Goal: Information Seeking & Learning: Find specific fact

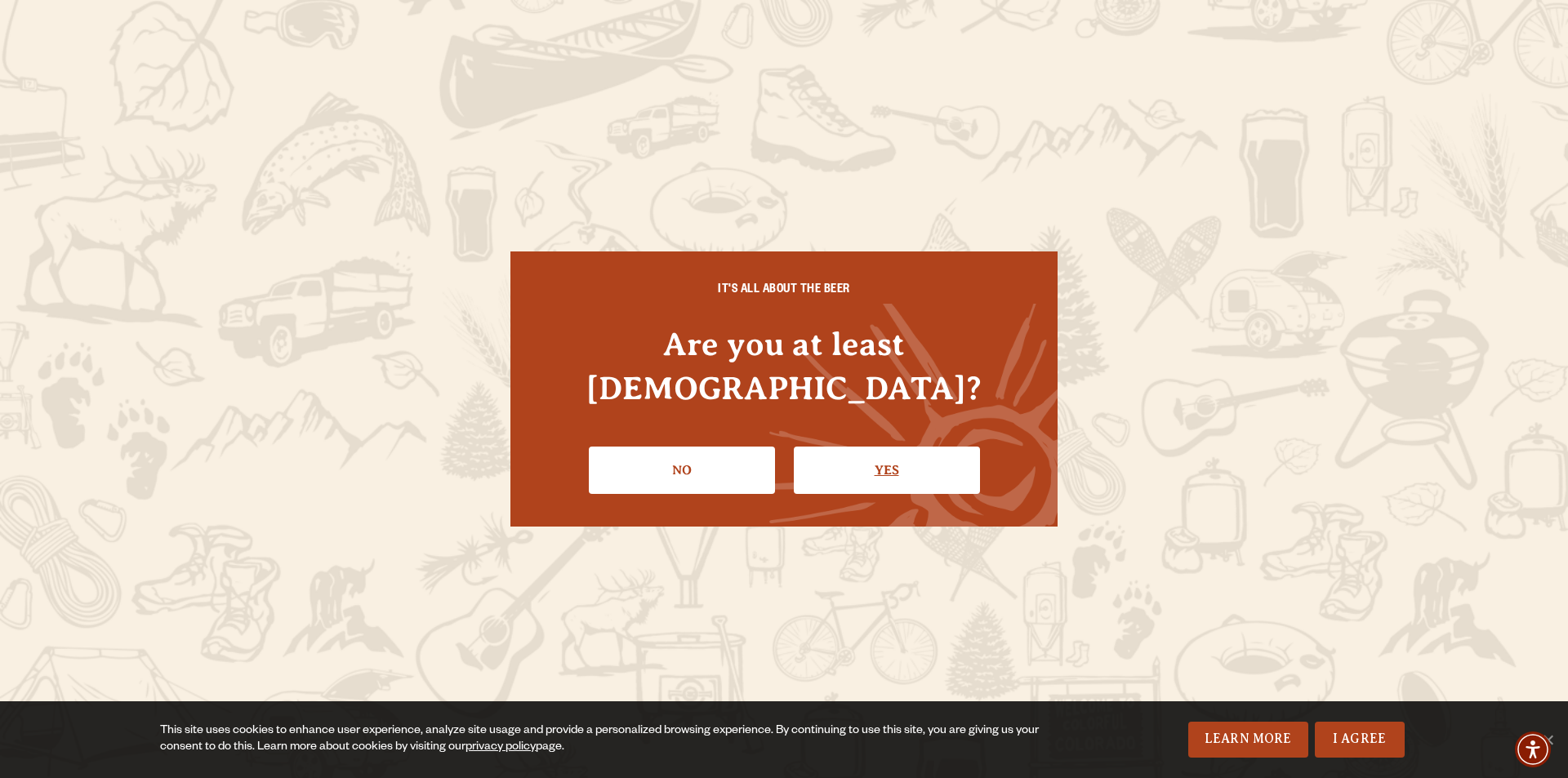
click at [861, 447] on link "Yes" at bounding box center [887, 471] width 186 height 48
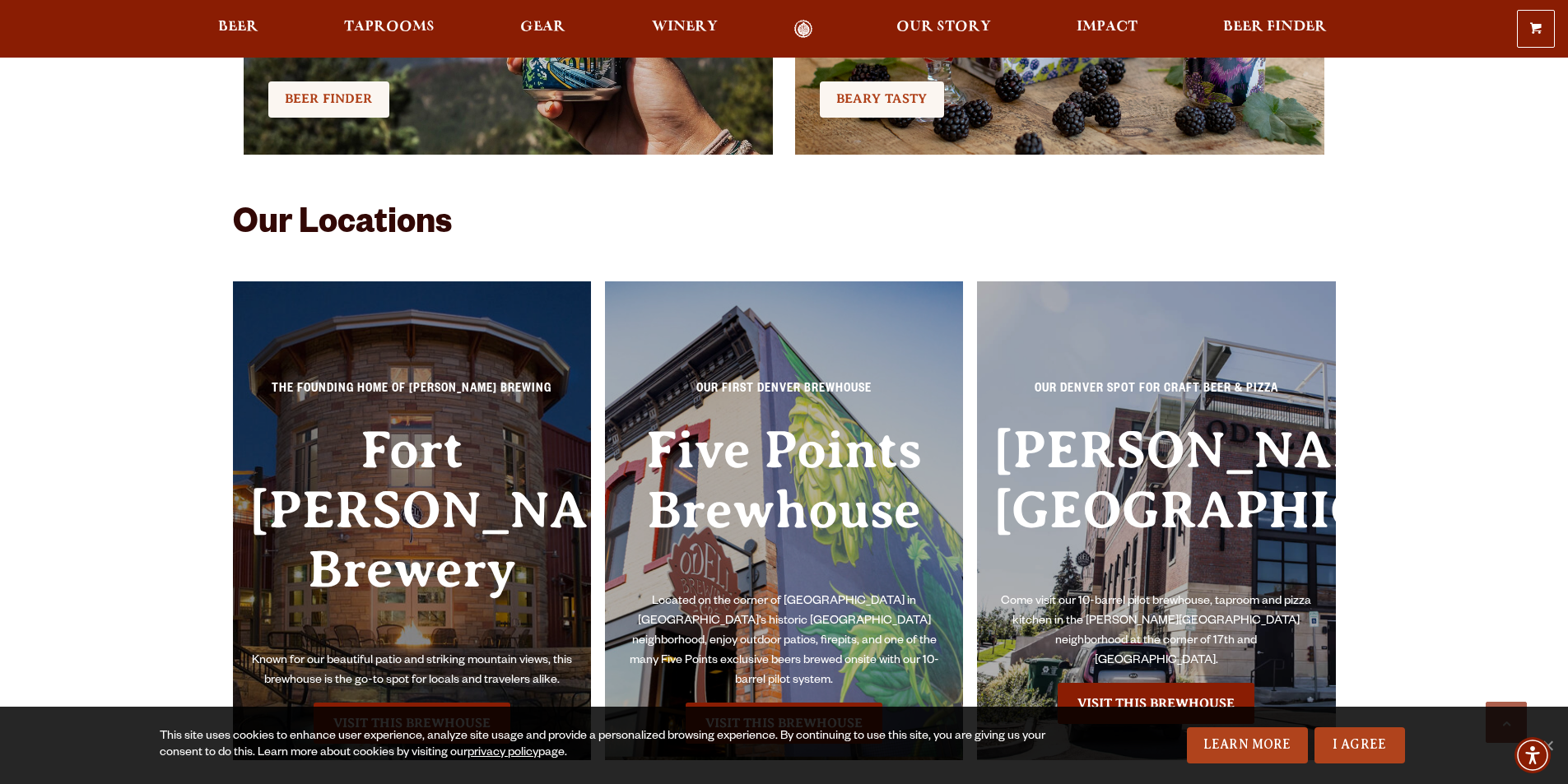
scroll to position [3784, 0]
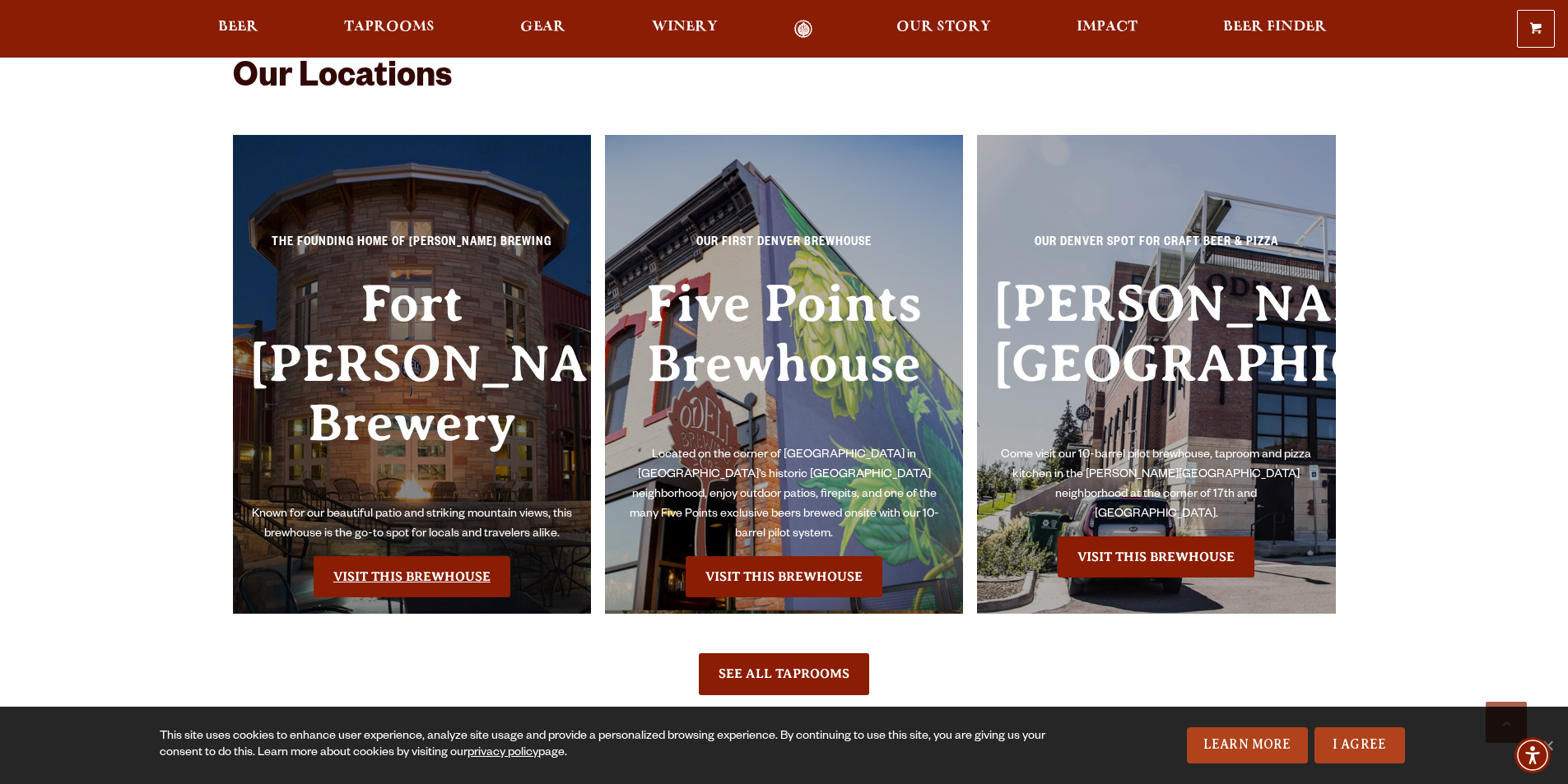
click at [397, 556] on link "Visit this Brewhouse" at bounding box center [412, 576] width 197 height 41
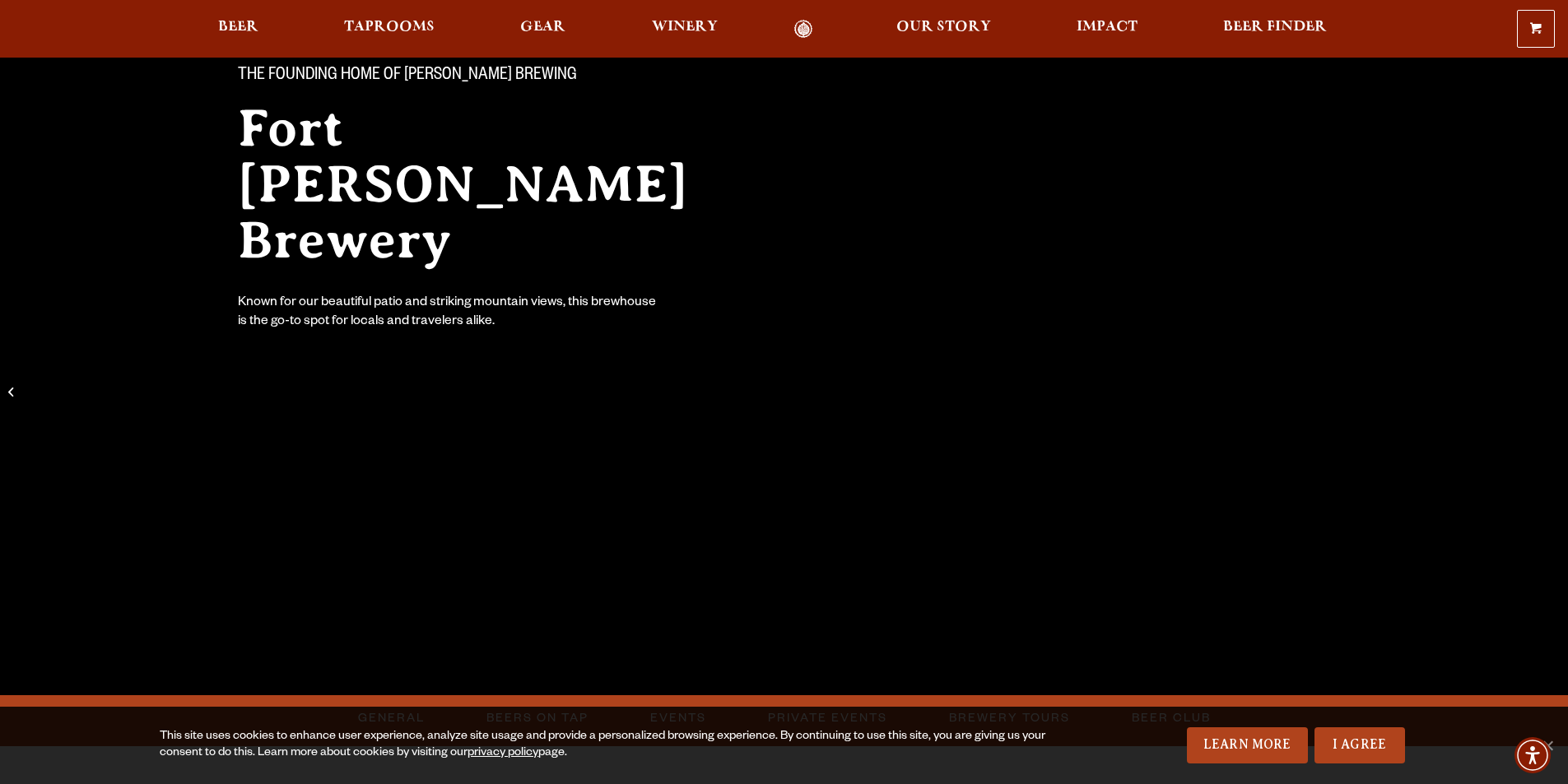
scroll to position [165, 0]
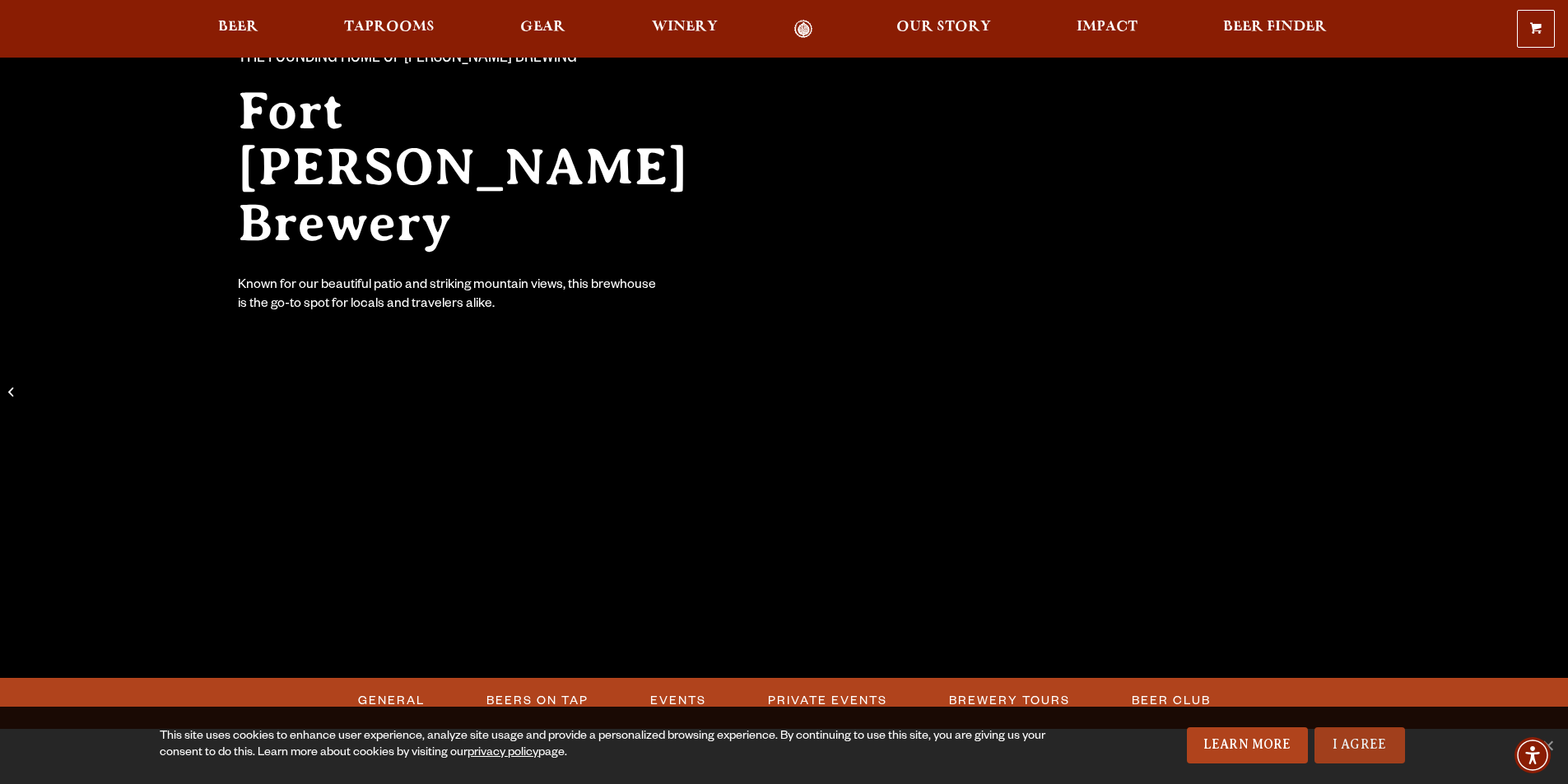
click at [1325, 741] on link "I Agree" at bounding box center [1360, 744] width 91 height 36
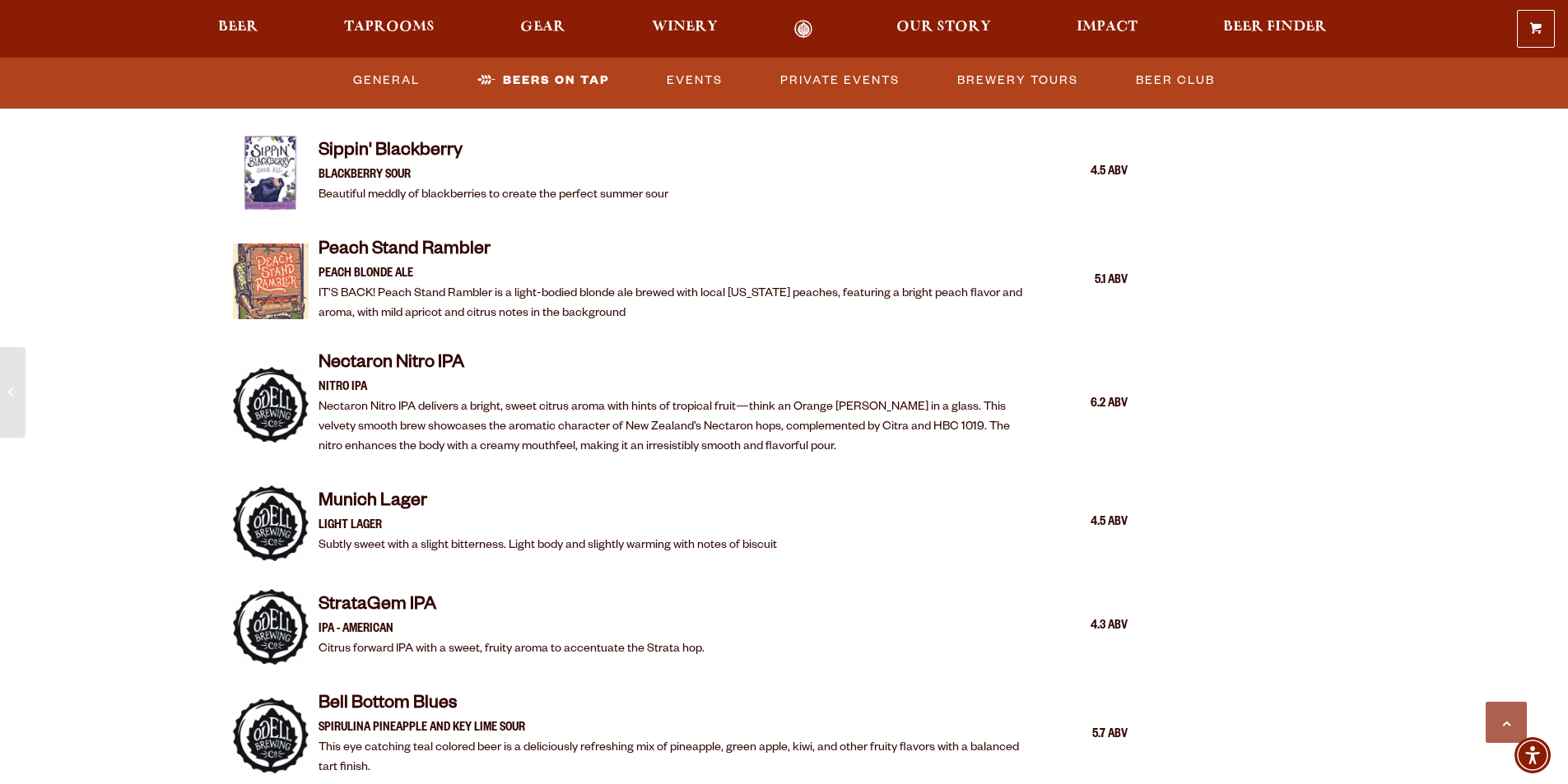
scroll to position [2632, 0]
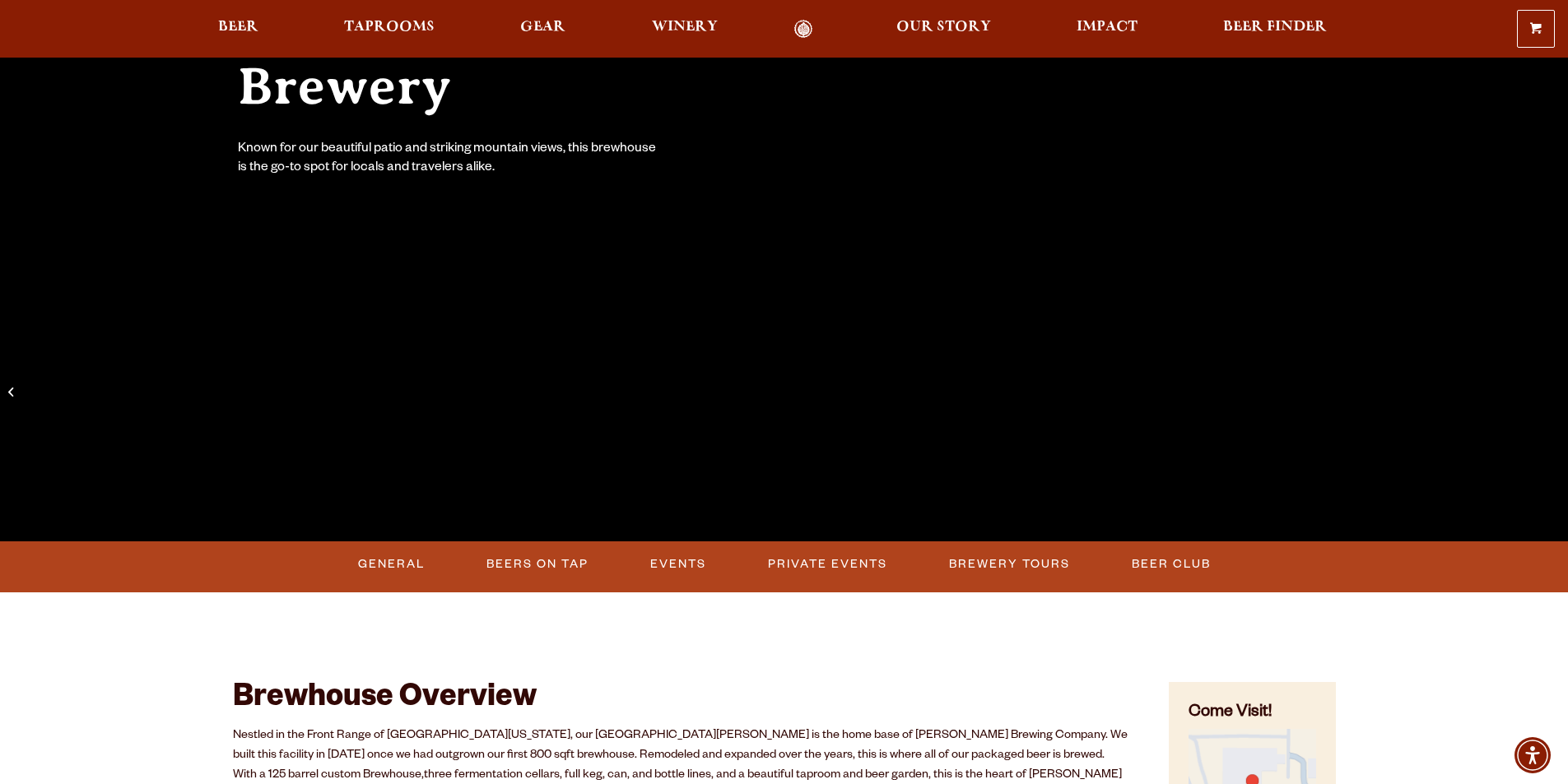
scroll to position [329, 0]
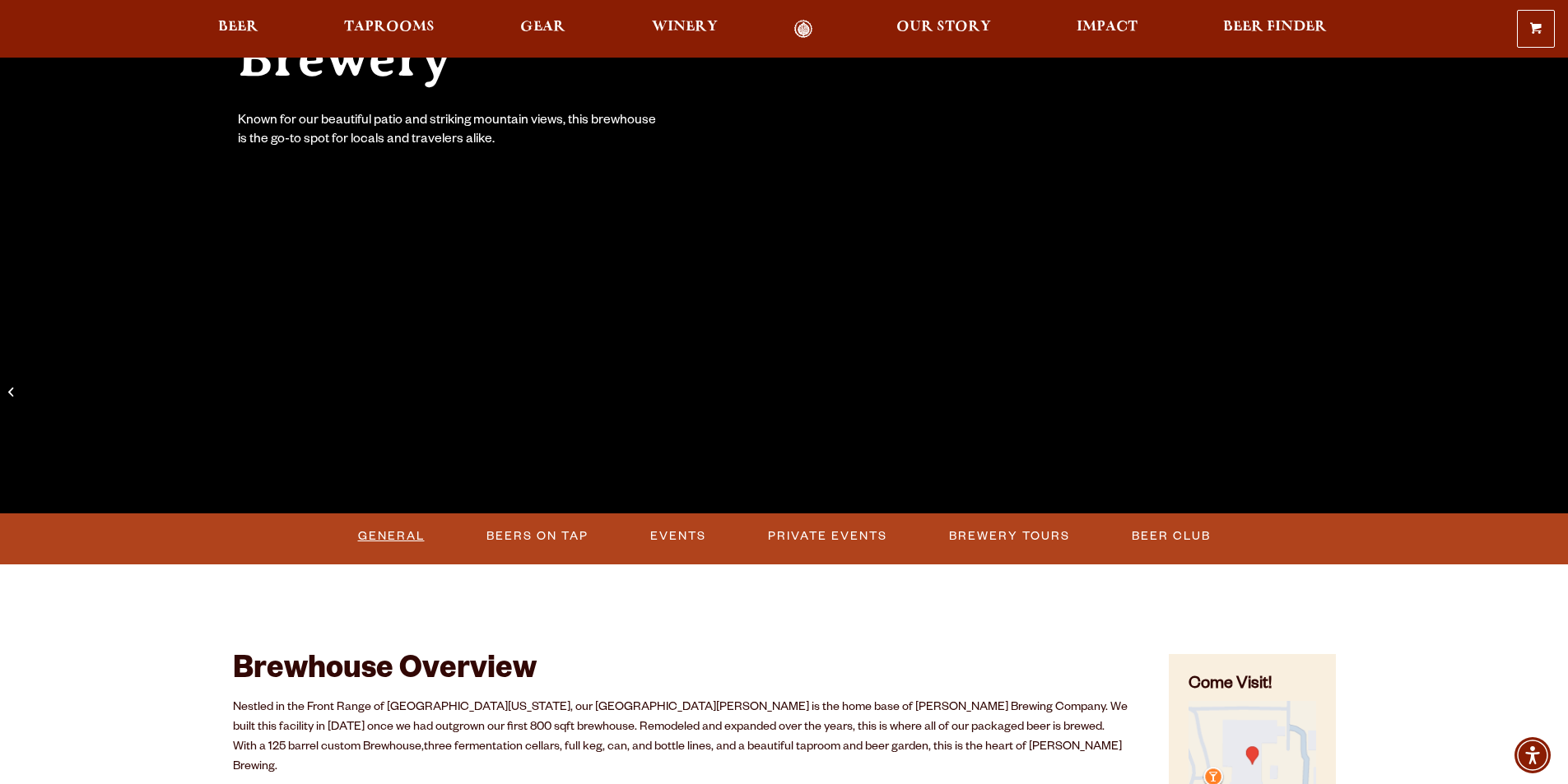
click at [407, 529] on link "General" at bounding box center [391, 536] width 80 height 38
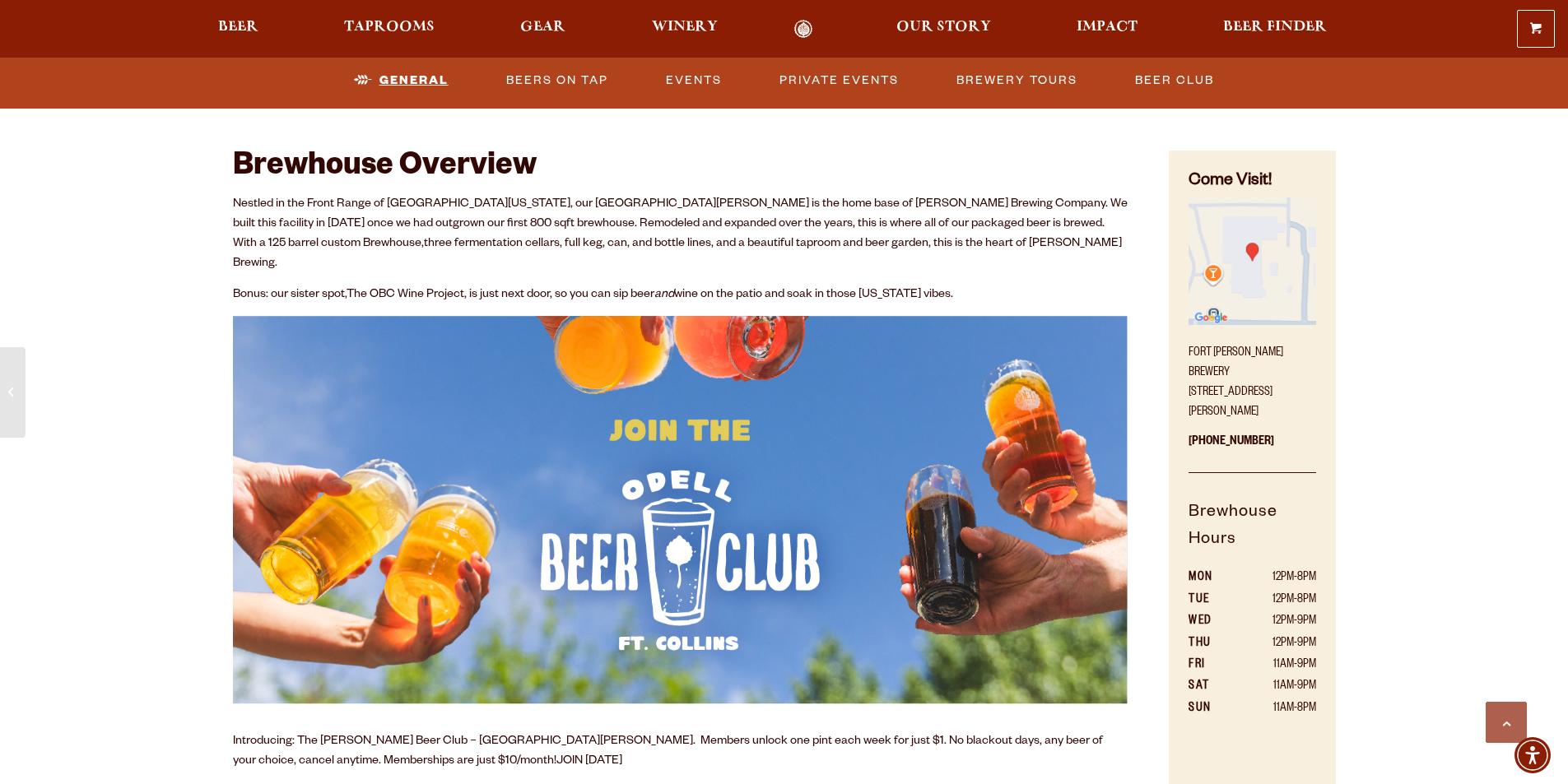
scroll to position [839, 0]
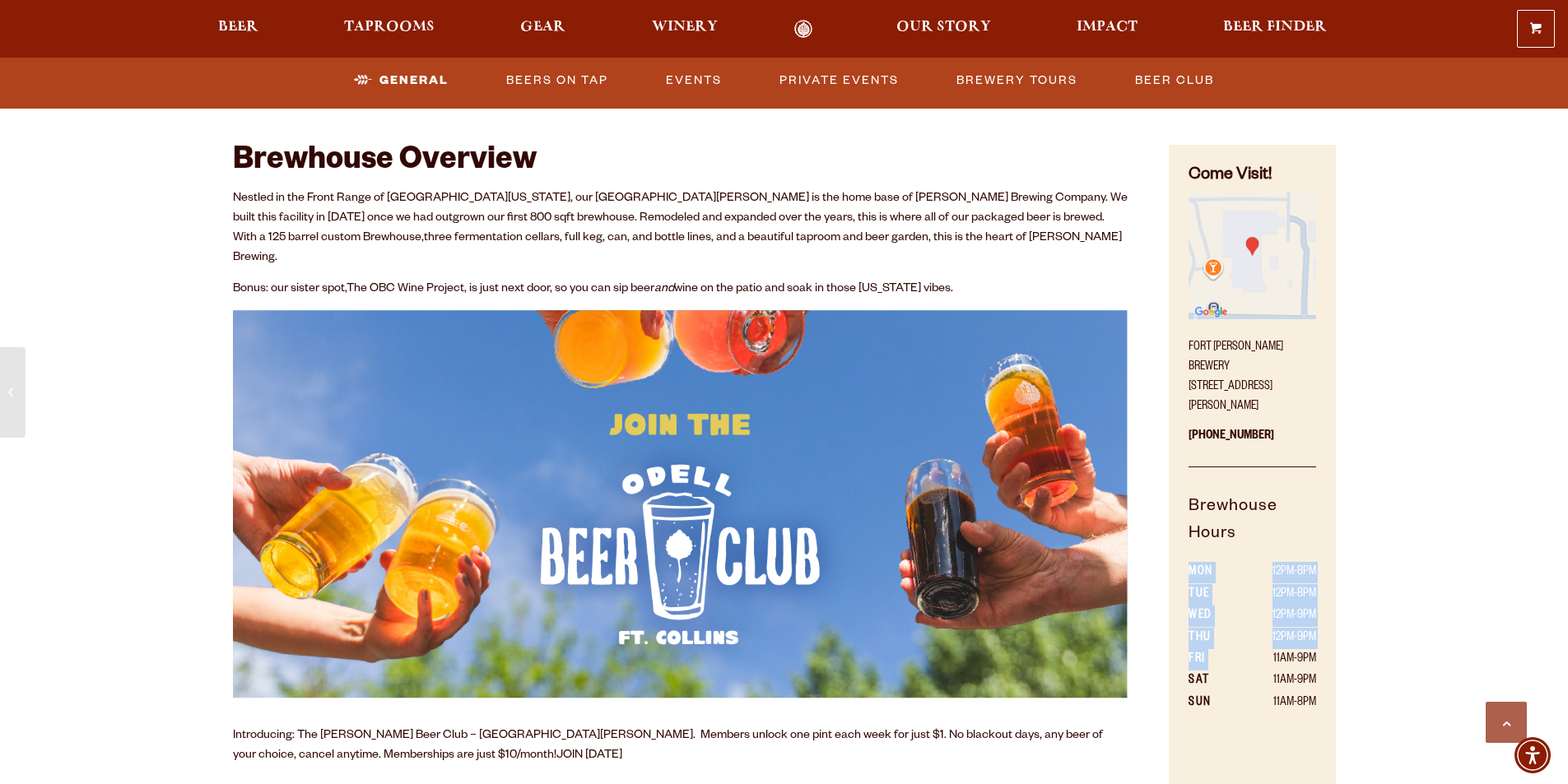
drag, startPoint x: 1321, startPoint y: 636, endPoint x: 1276, endPoint y: 638, distance: 45.0
click at [1276, 638] on div "Come Visit! Fort Collins Brewery 800 East Lincoln Avenue Fort Collins, CO 80524…" at bounding box center [1252, 537] width 167 height 784
drag, startPoint x: 1190, startPoint y: 639, endPoint x: 1332, endPoint y: 639, distance: 142.0
click at [1332, 639] on div "Come Visit! Fort Collins Brewery 800 East Lincoln Avenue Fort Collins, CO 80524…" at bounding box center [1252, 537] width 167 height 784
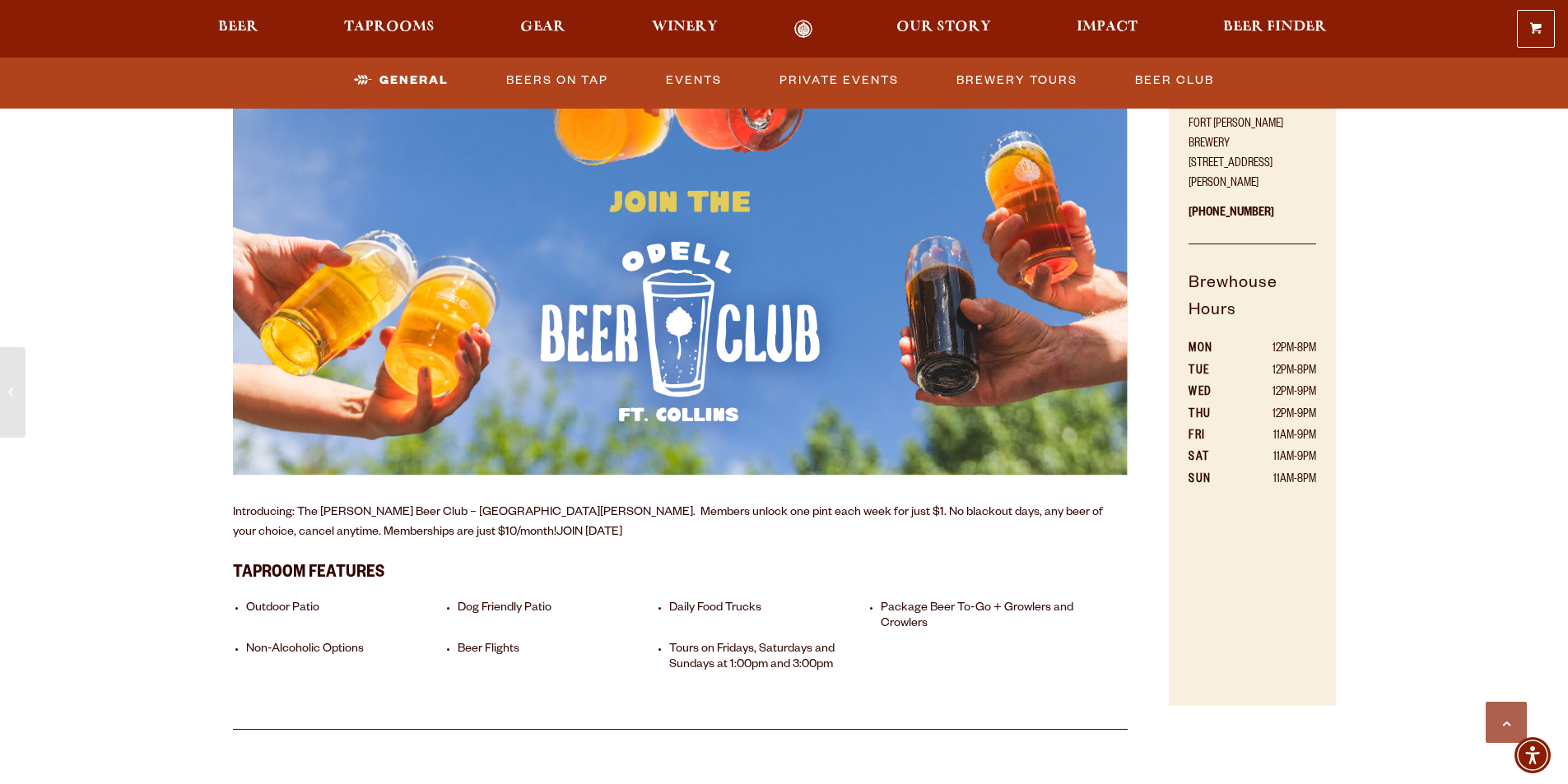
scroll to position [1084, 0]
